Goal: Task Accomplishment & Management: Use online tool/utility

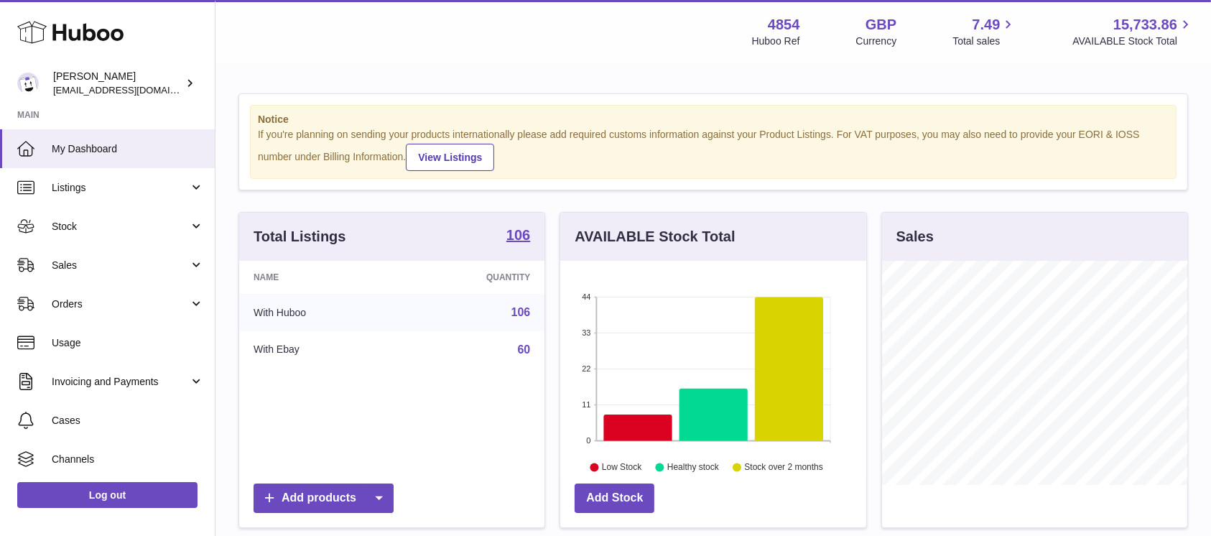
scroll to position [224, 305]
click at [140, 275] on link "Sales" at bounding box center [107, 265] width 215 height 39
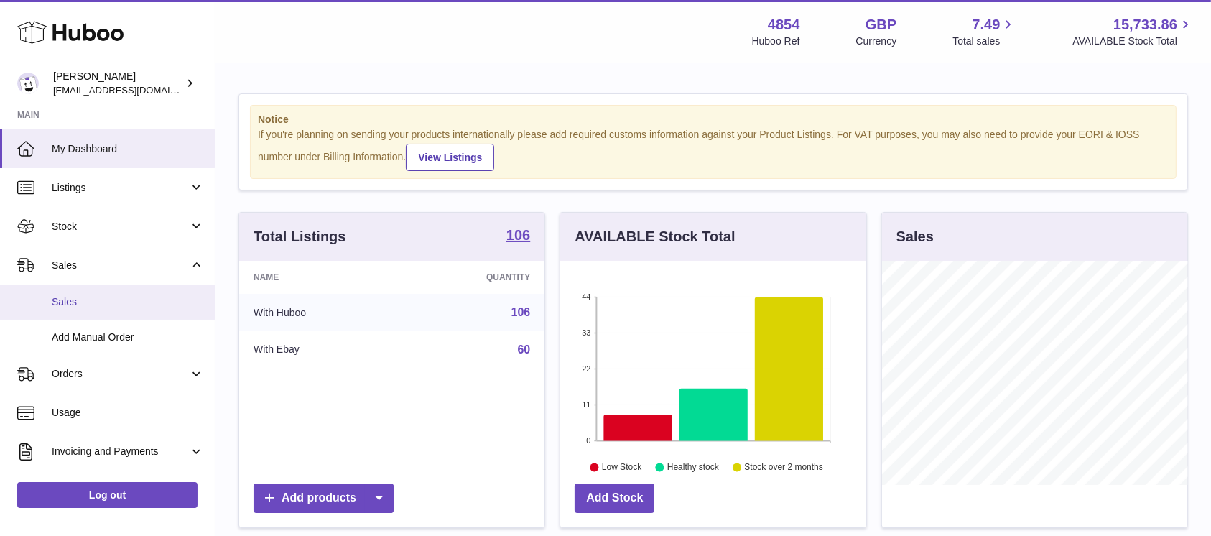
click at [121, 310] on link "Sales" at bounding box center [107, 302] width 215 height 35
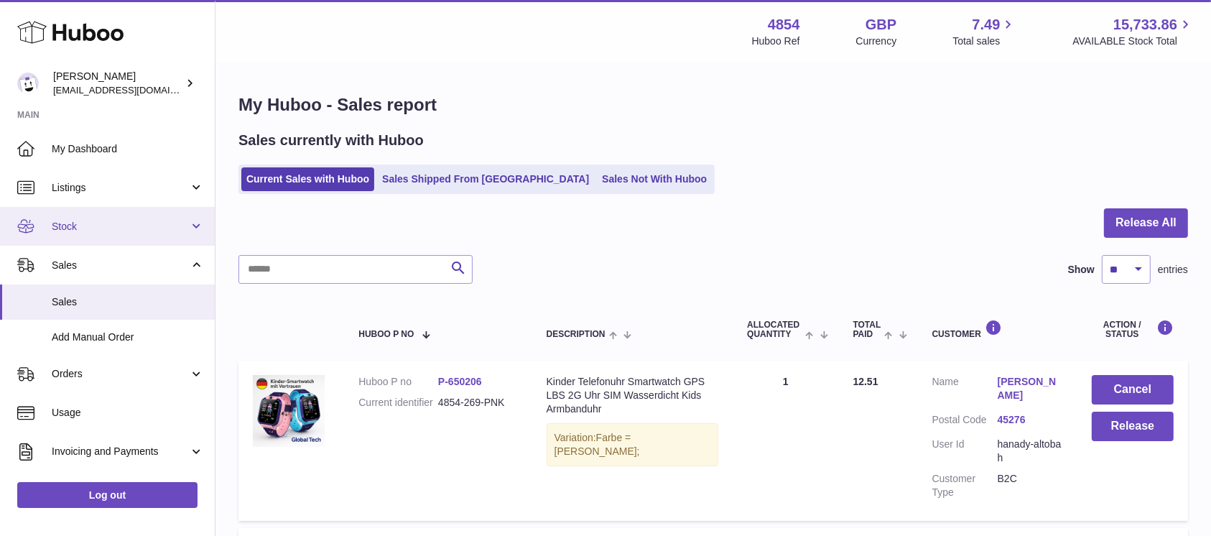
click at [170, 228] on span "Stock" at bounding box center [120, 227] width 137 height 14
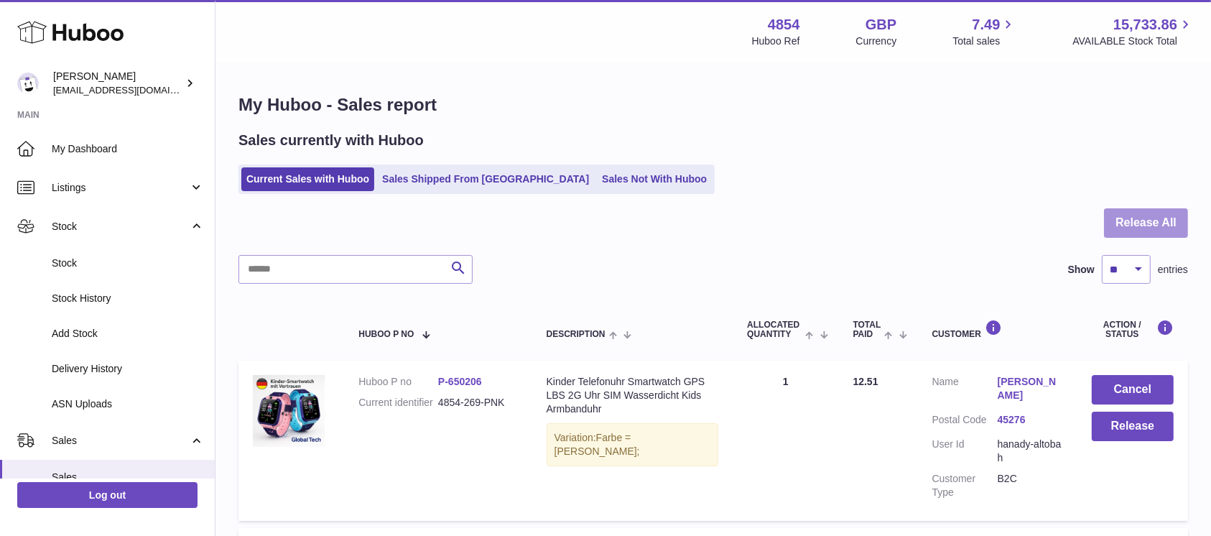
click at [1148, 223] on button "Release All" at bounding box center [1146, 222] width 84 height 29
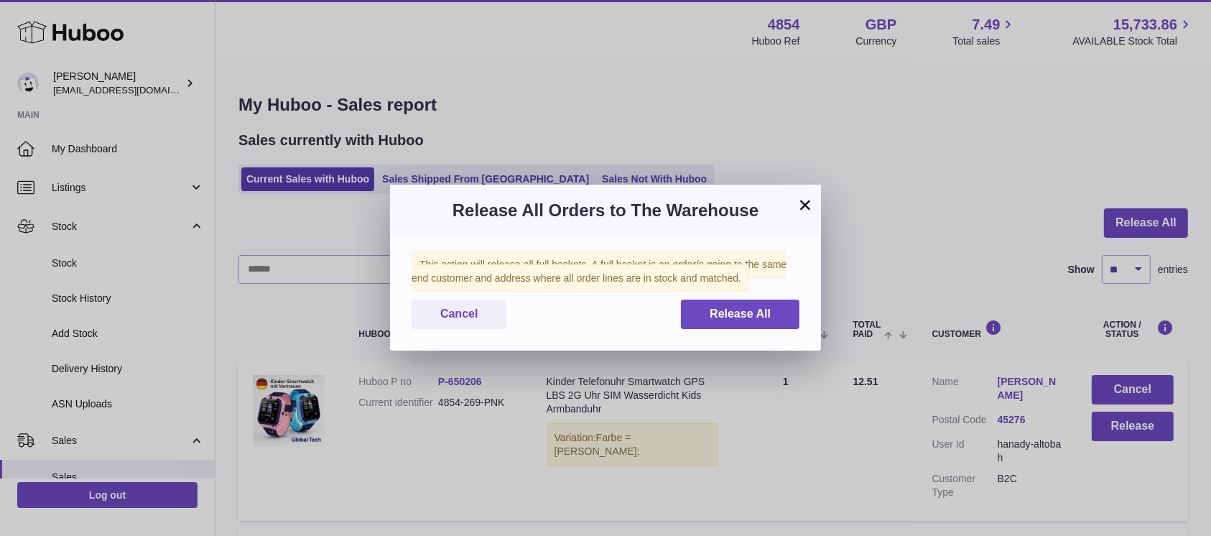
click at [679, 307] on div "Cancel Release All" at bounding box center [606, 314] width 388 height 29
click at [680, 307] on div "Cancel Release All" at bounding box center [606, 314] width 388 height 29
click at [689, 307] on button "Release All" at bounding box center [740, 314] width 119 height 29
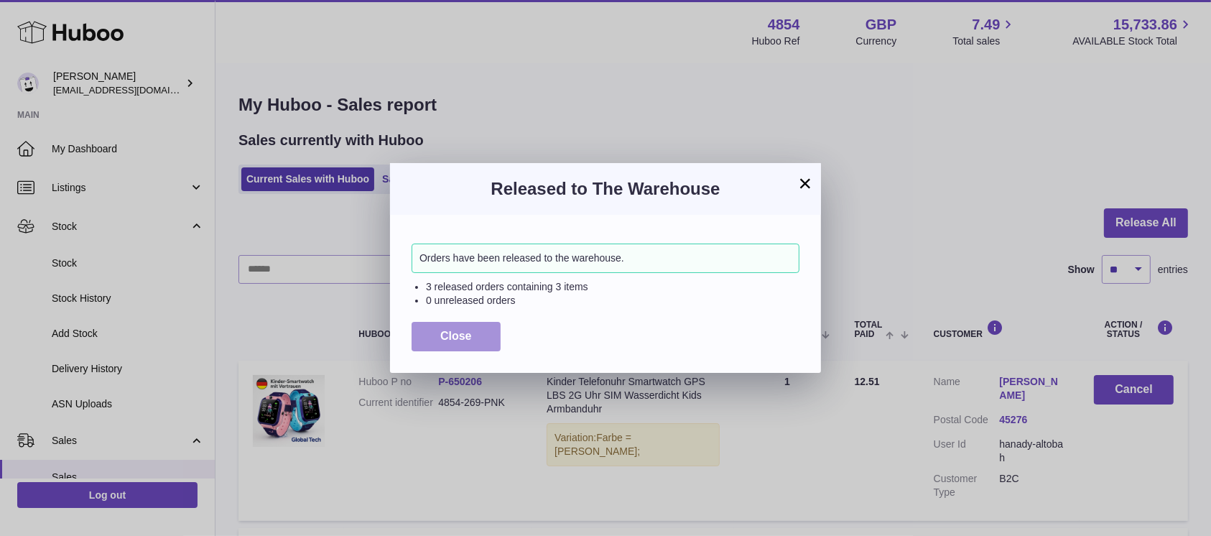
click at [455, 333] on span "Close" at bounding box center [456, 336] width 32 height 12
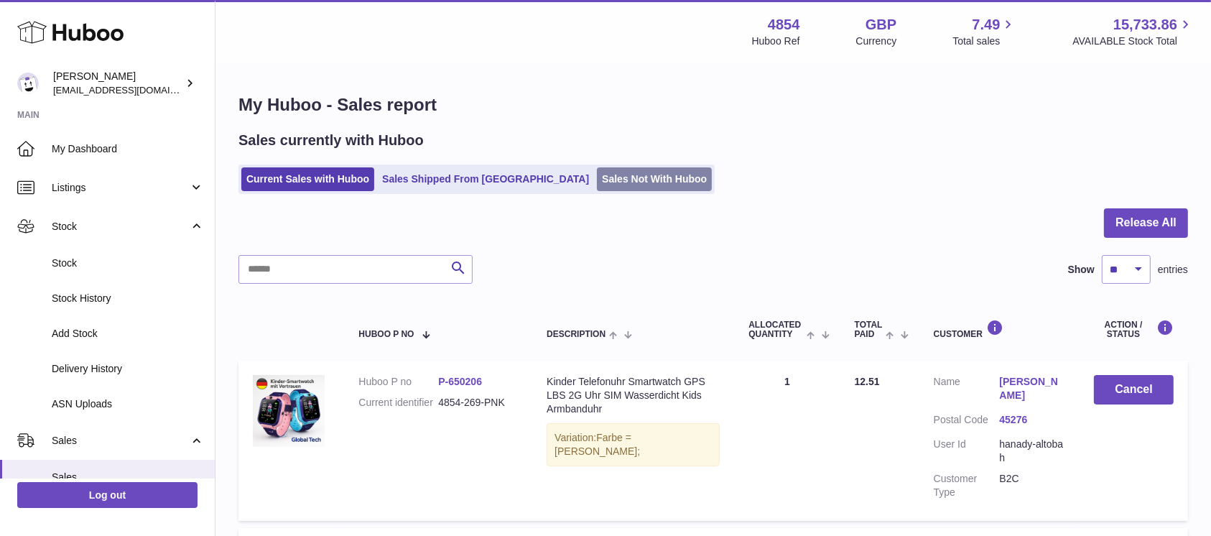
click at [597, 180] on link "Sales Not With Huboo" at bounding box center [654, 179] width 115 height 24
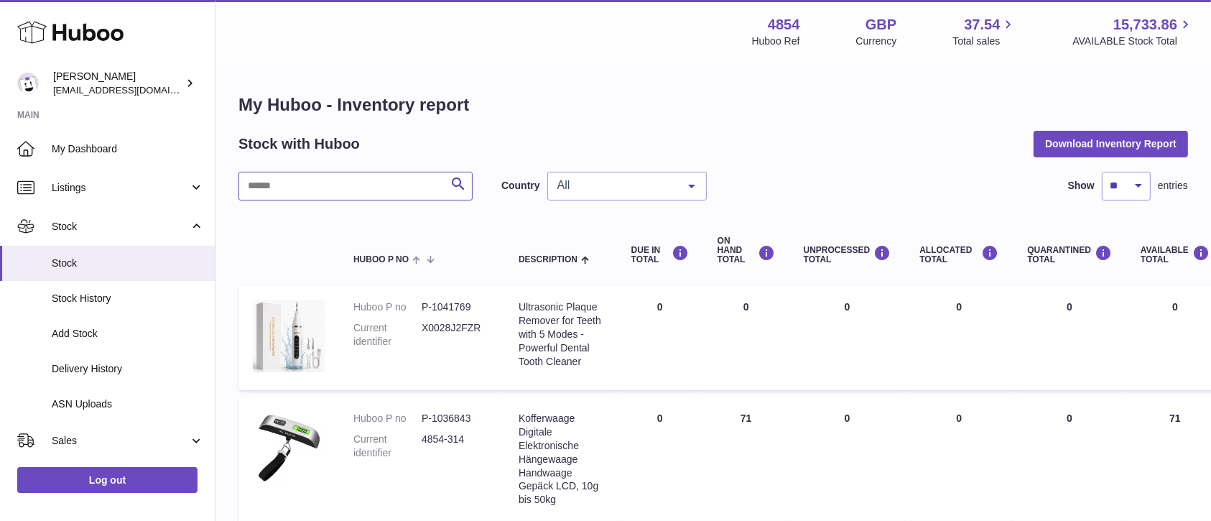
click at [340, 184] on input "text" at bounding box center [356, 186] width 234 height 29
type input "****"
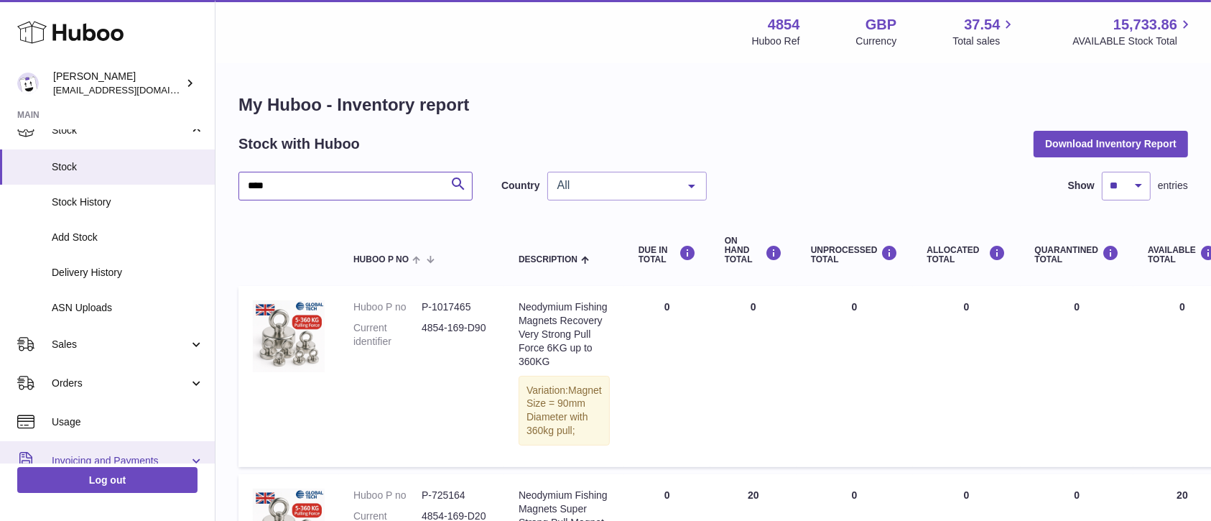
scroll to position [191, 0]
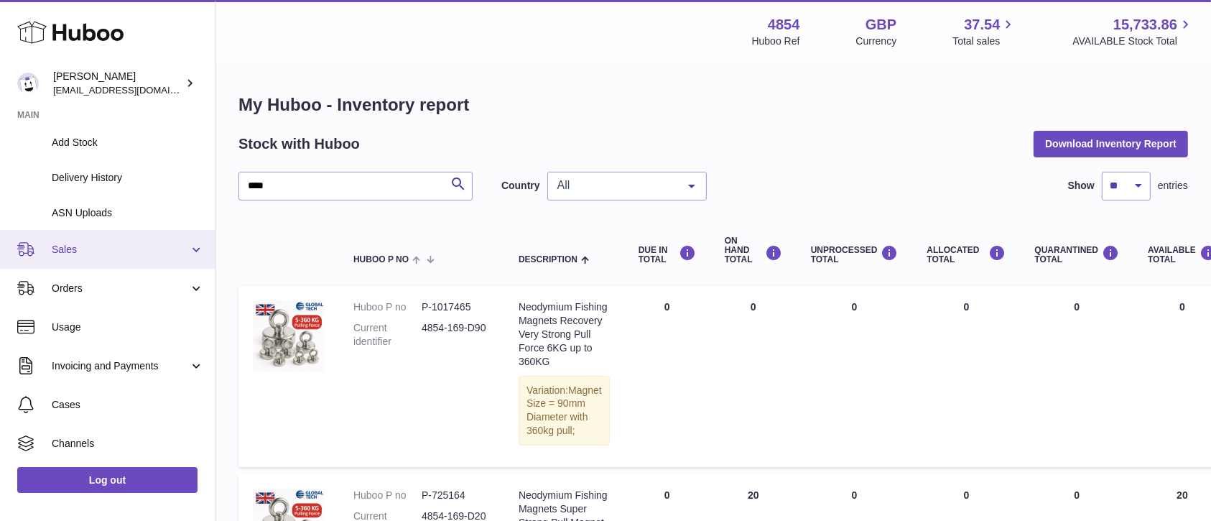
click at [149, 249] on span "Sales" at bounding box center [120, 250] width 137 height 14
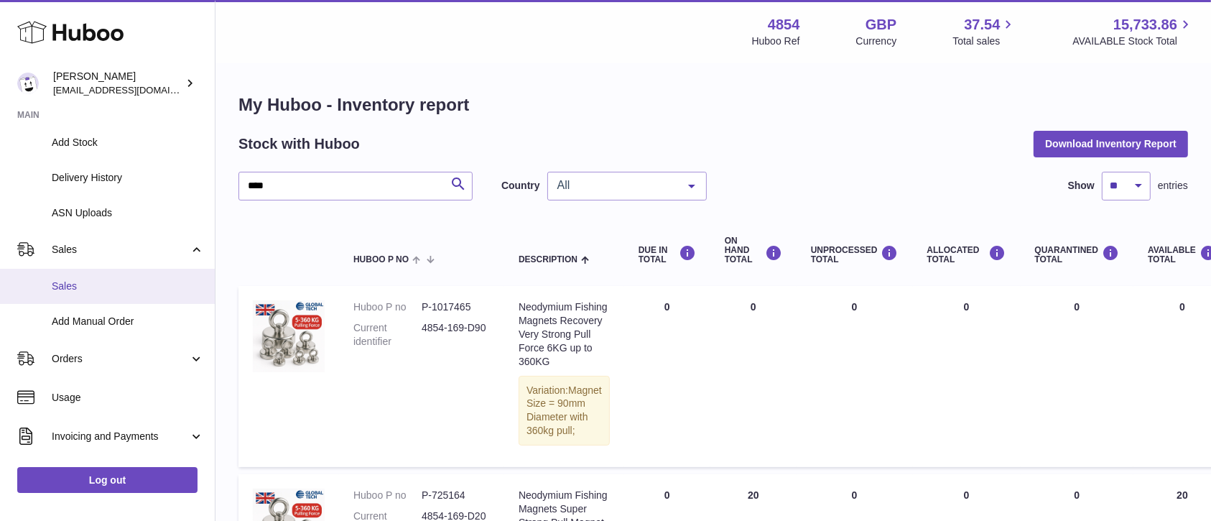
click at [130, 278] on link "Sales" at bounding box center [107, 286] width 215 height 35
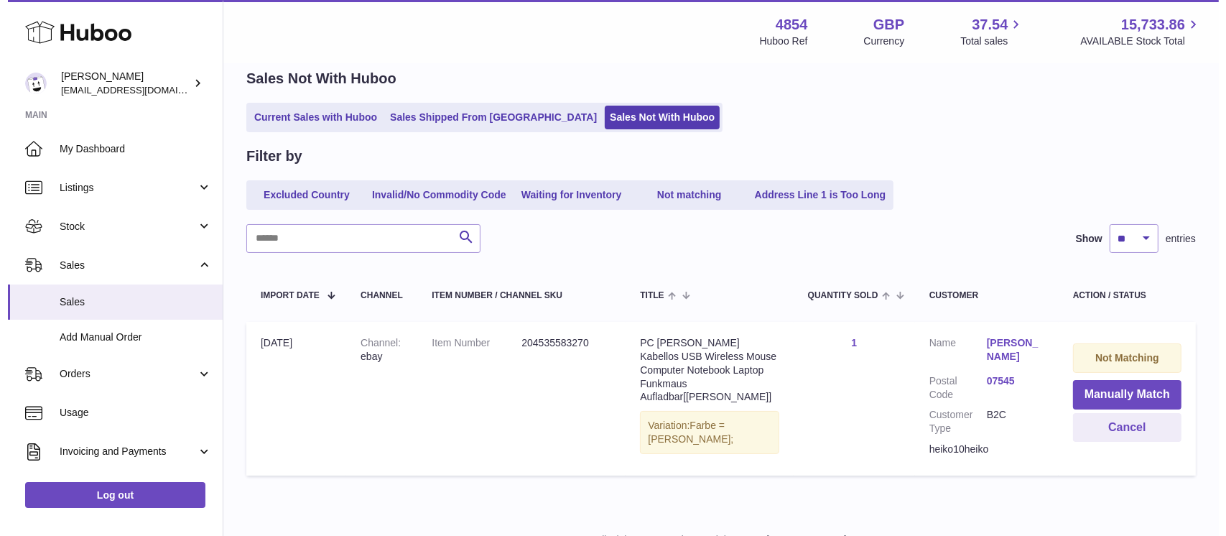
scroll to position [120, 0]
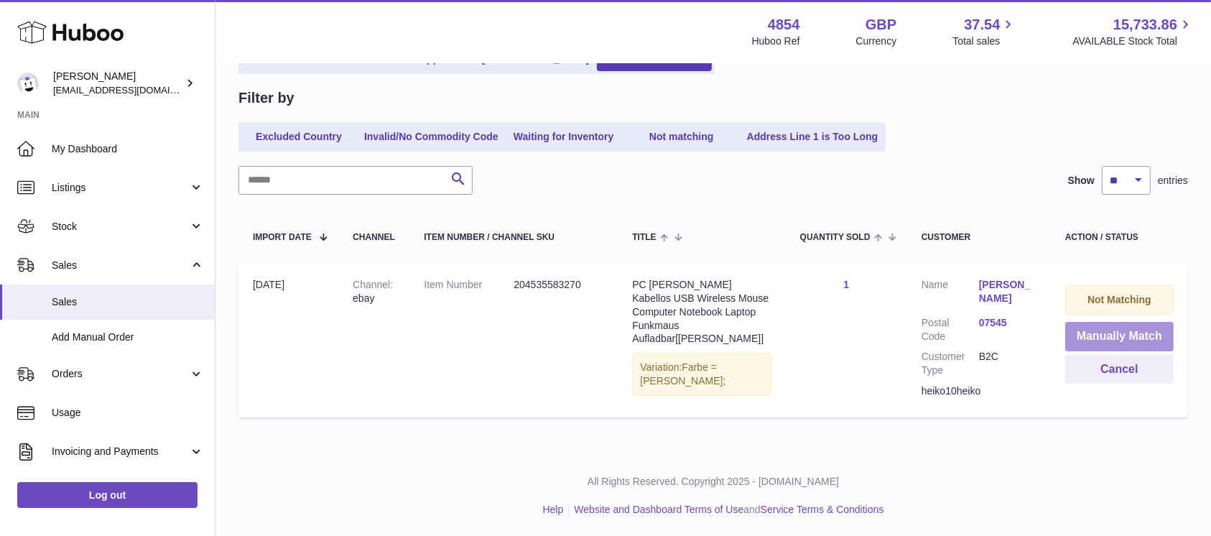
click at [1149, 336] on button "Manually Match" at bounding box center [1119, 336] width 108 height 29
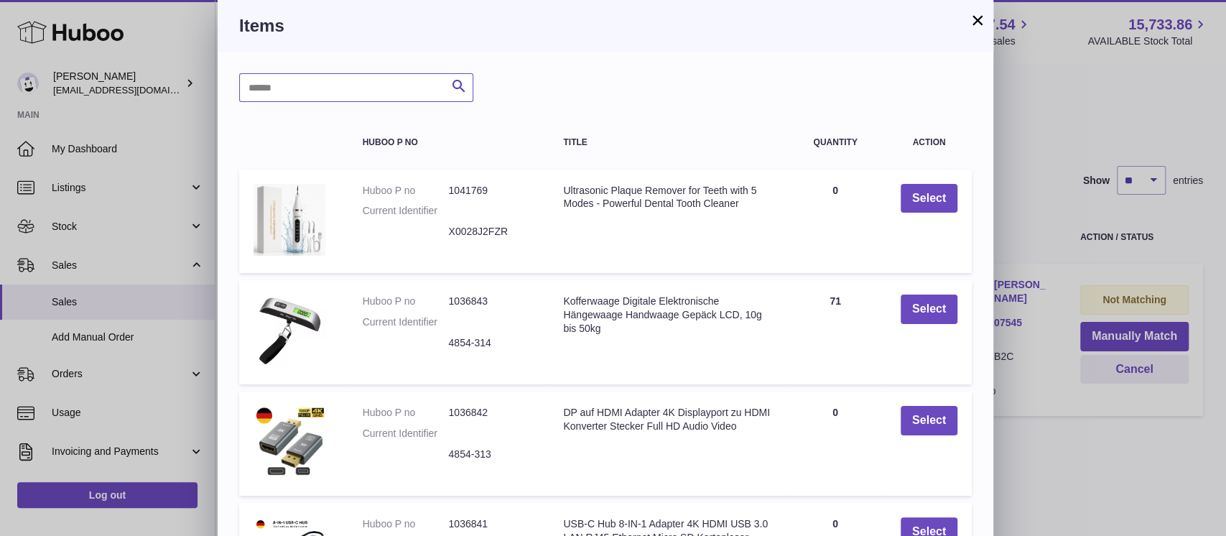
click at [372, 96] on input "text" at bounding box center [356, 87] width 234 height 29
type input "*****"
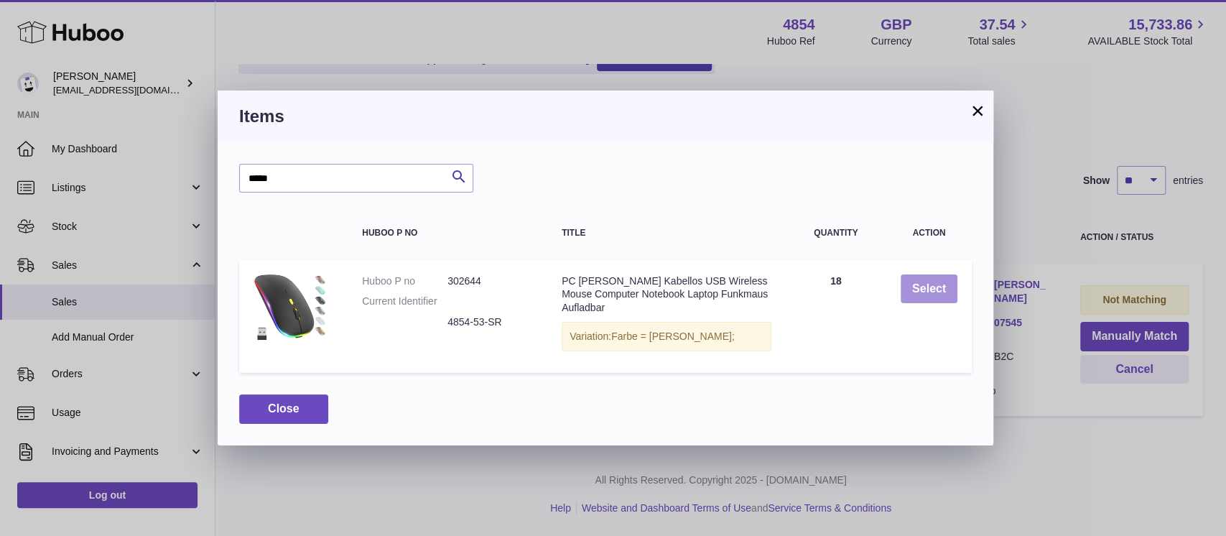
click at [912, 287] on button "Select" at bounding box center [929, 288] width 57 height 29
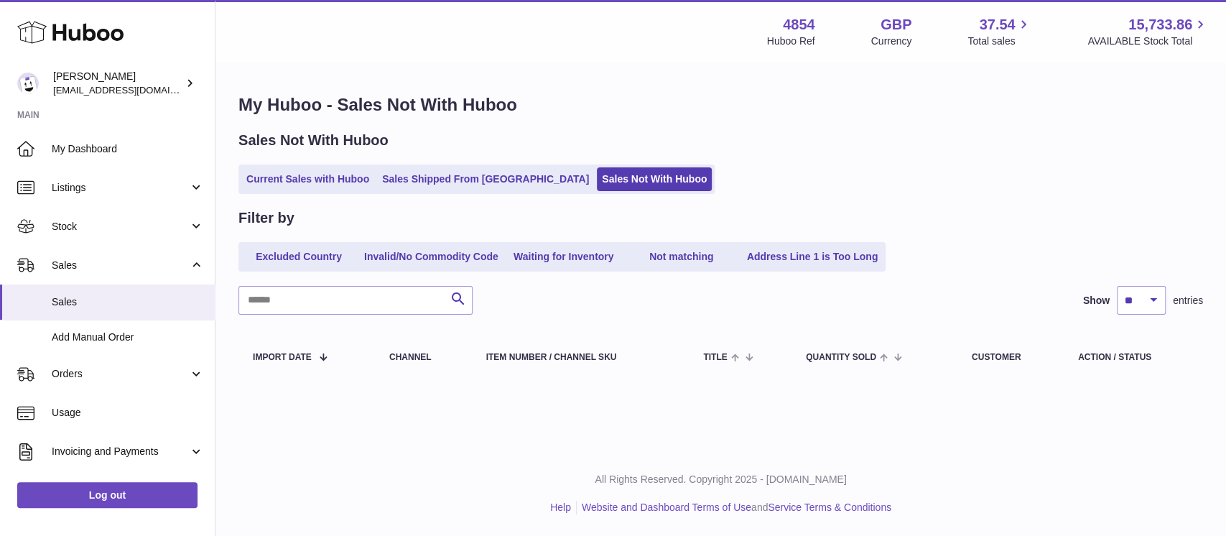
scroll to position [0, 0]
click at [291, 200] on div "My Huboo - Sales Not With Huboo Sales Not With Huboo Current Sales with Huboo S…" at bounding box center [721, 239] width 1011 height 348
click at [295, 188] on link "Current Sales with Huboo" at bounding box center [307, 179] width 133 height 24
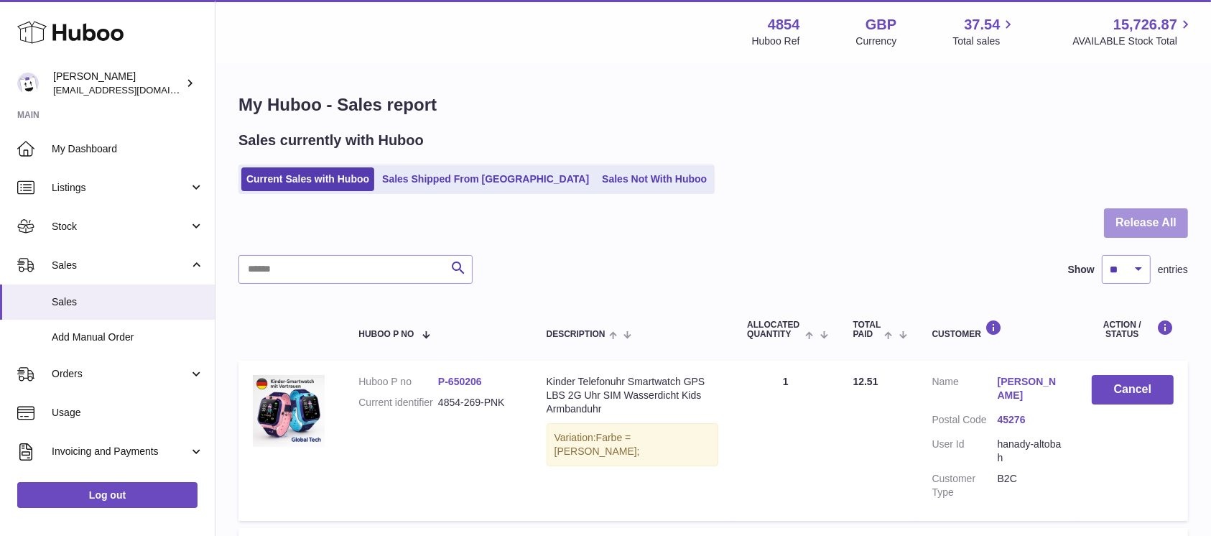
click at [1150, 211] on button "Release All" at bounding box center [1146, 222] width 84 height 29
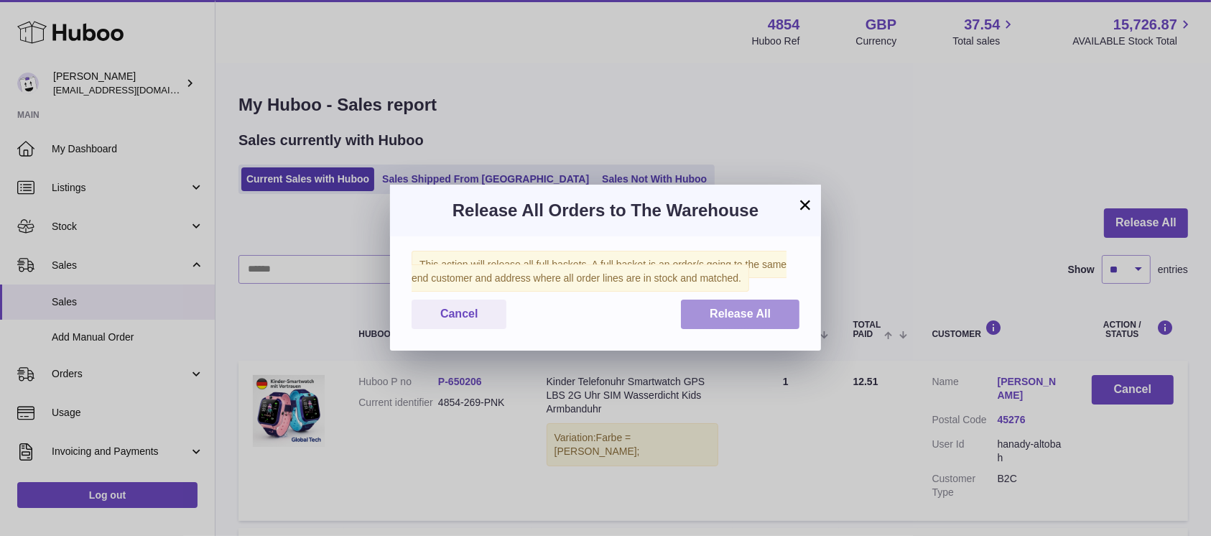
click at [731, 321] on button "Release All" at bounding box center [740, 314] width 119 height 29
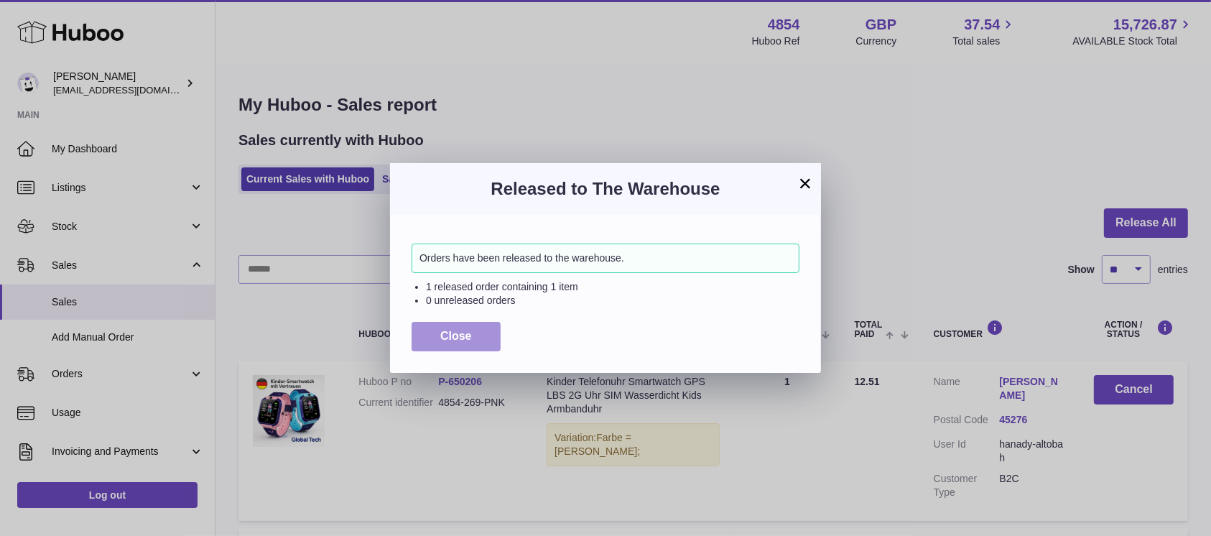
click at [471, 330] on span "Close" at bounding box center [456, 336] width 32 height 12
